Goal: Information Seeking & Learning: Learn about a topic

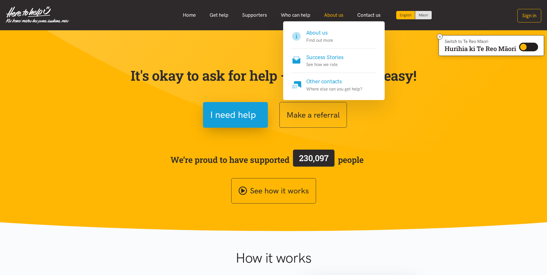
click at [335, 16] on link "About us" at bounding box center [333, 15] width 33 height 12
click at [333, 16] on link "About us" at bounding box center [333, 15] width 33 height 12
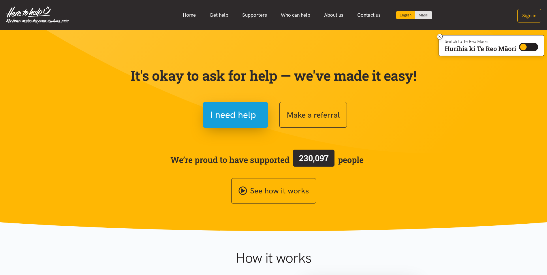
click at [328, 40] on section "It's okay to ask for help — we've made it easy! I need help Make a referral We’…" at bounding box center [273, 130] width 547 height 201
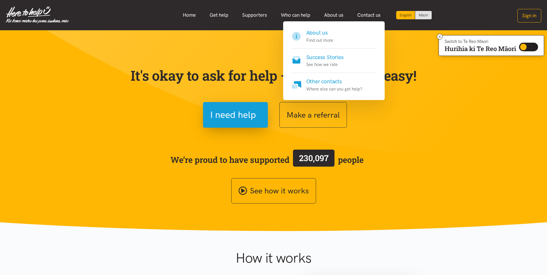
click at [324, 36] on h4 "About us" at bounding box center [319, 33] width 27 height 8
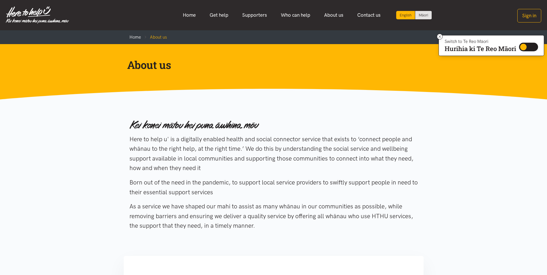
drag, startPoint x: 129, startPoint y: 137, endPoint x: 275, endPoint y: 225, distance: 170.4
click at [275, 225] on div "Here to help u' is a digitally enabled health and social connector service that…" at bounding box center [273, 175] width 288 height 125
copy div "Here to help u' is a digitally enabled health and social connector service that…"
